Goal: Information Seeking & Learning: Find specific fact

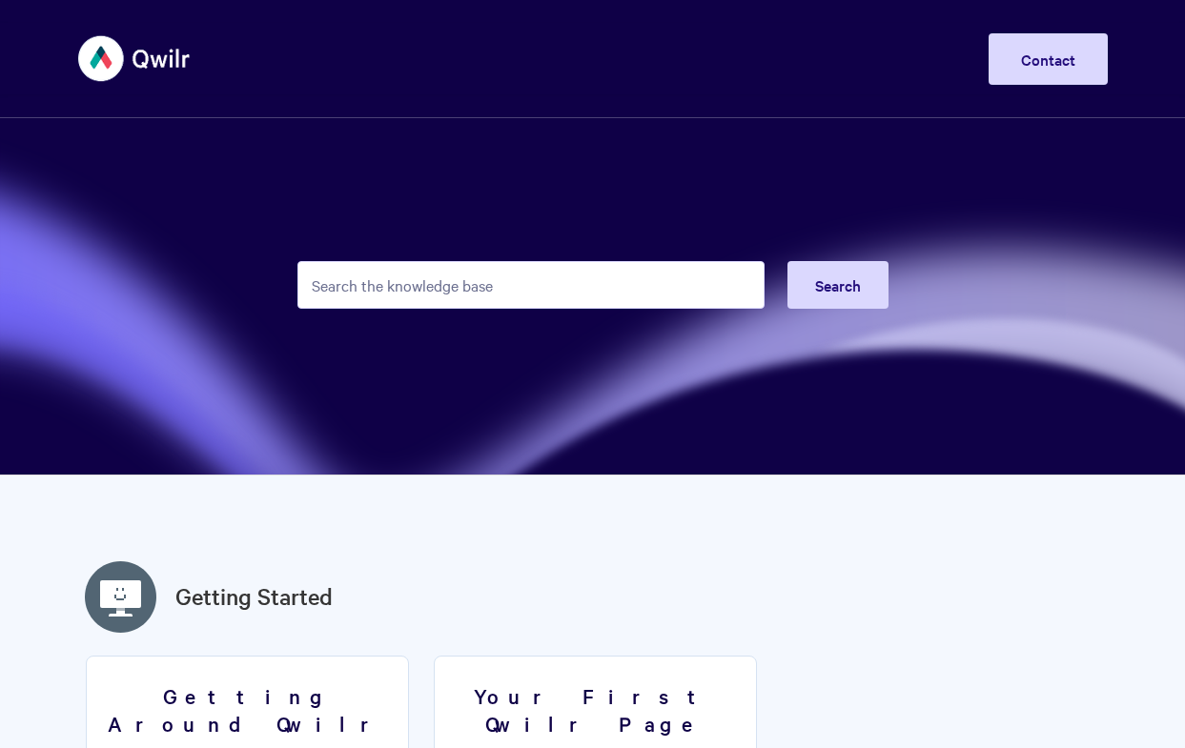
click at [539, 275] on input "Search the knowledge base" at bounding box center [530, 285] width 467 height 48
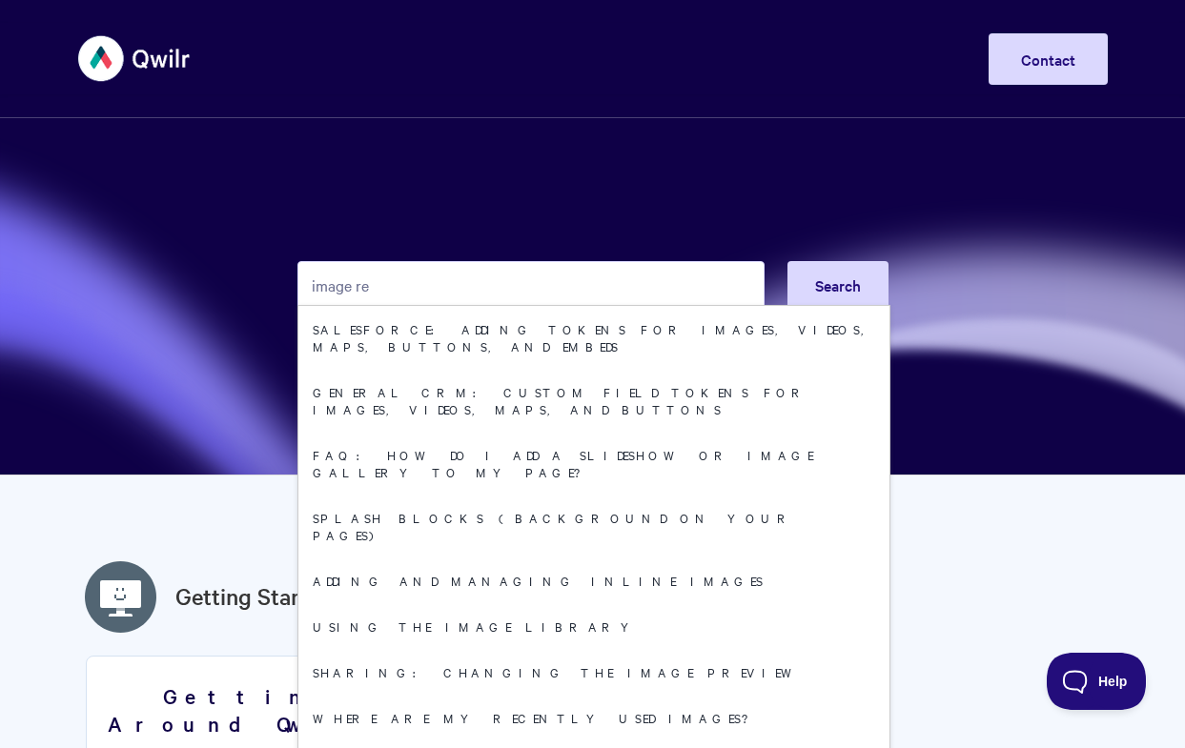
type input "s"
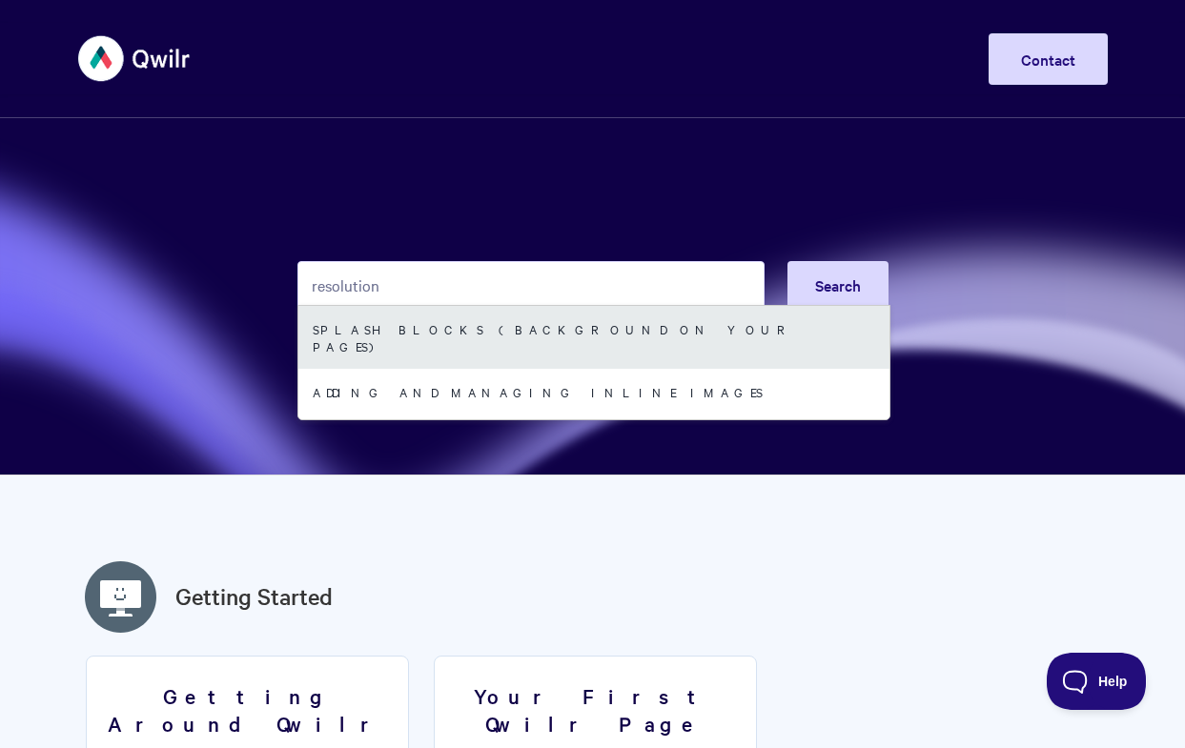
type input "resolution"
click at [543, 329] on link "Splash Blocks (Background on your Pages)" at bounding box center [593, 337] width 591 height 63
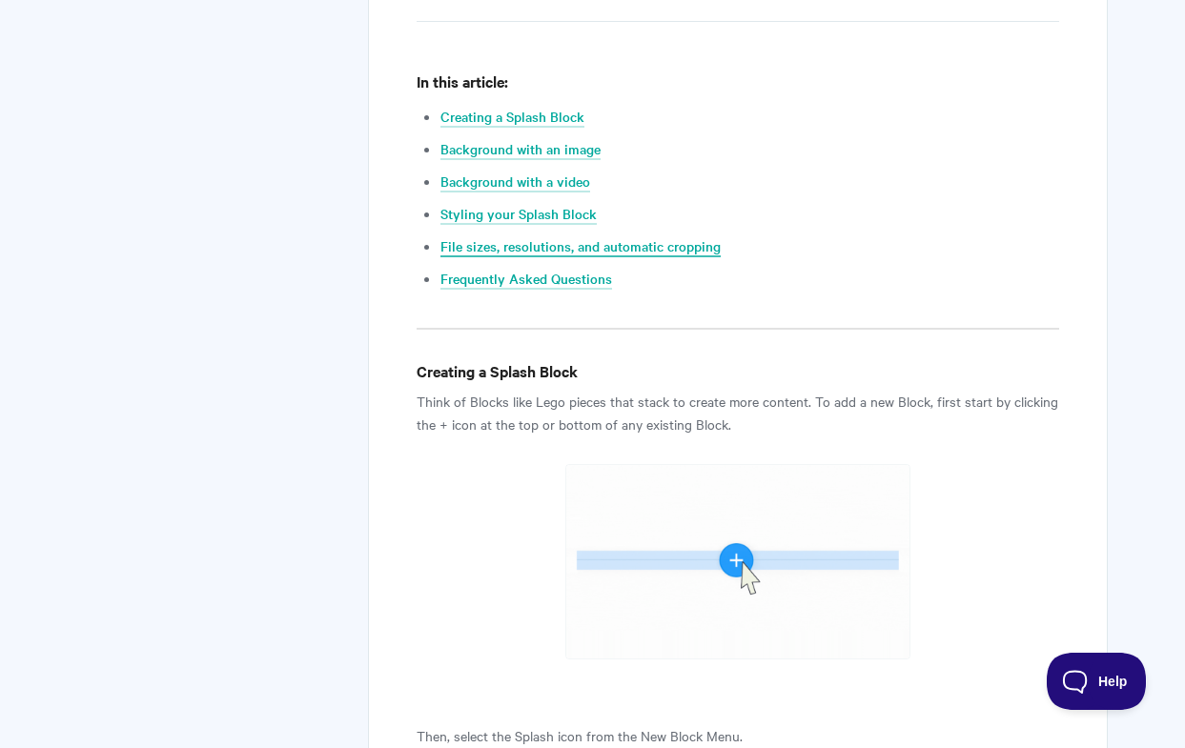
click at [609, 241] on link "File sizes, resolutions, and automatic cropping" at bounding box center [581, 246] width 280 height 21
